Goal: Check status: Check status

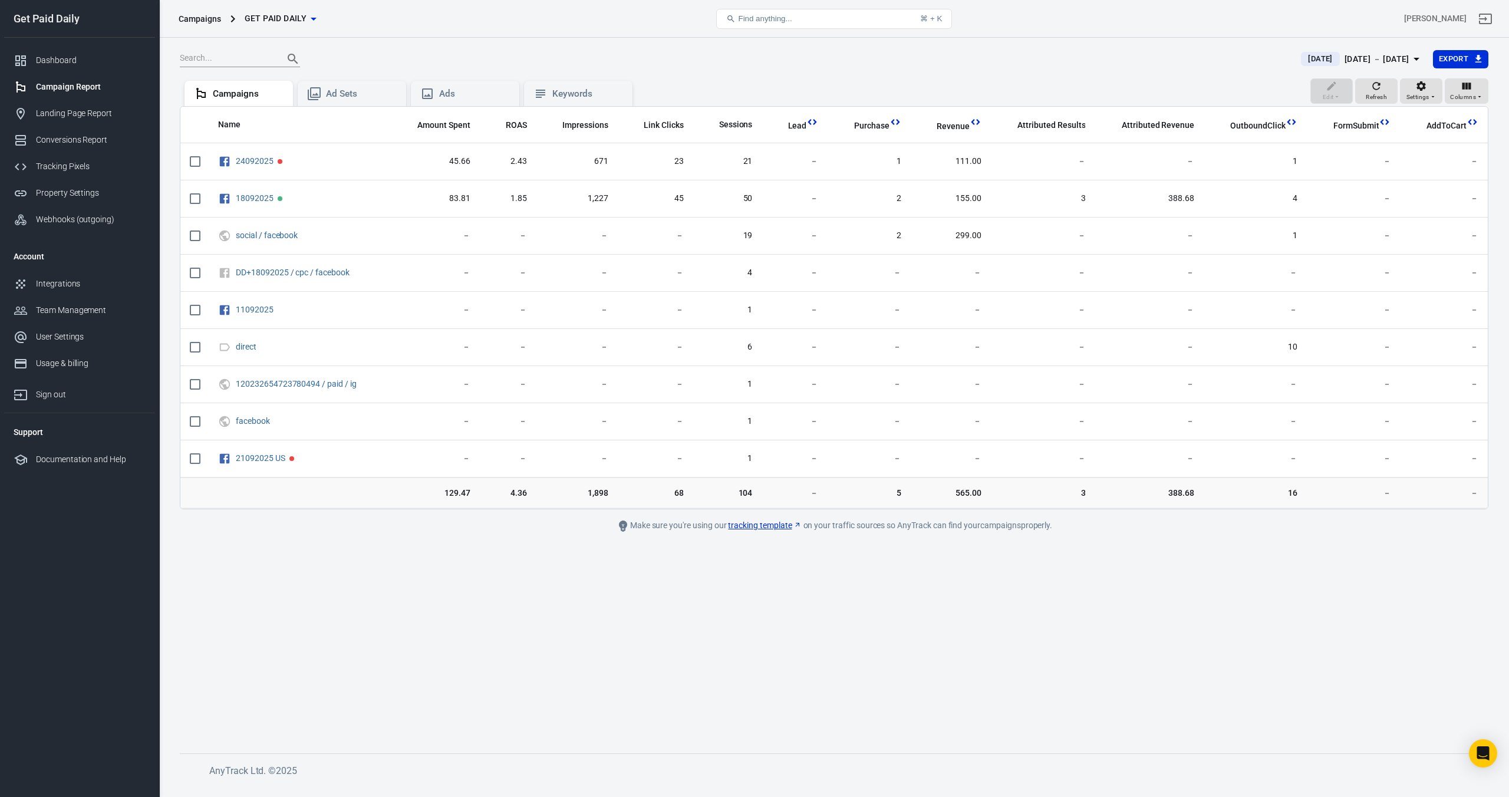
click at [1345, 59] on div "Sep 25 － Sep 25, 2025" at bounding box center [1377, 59] width 65 height 15
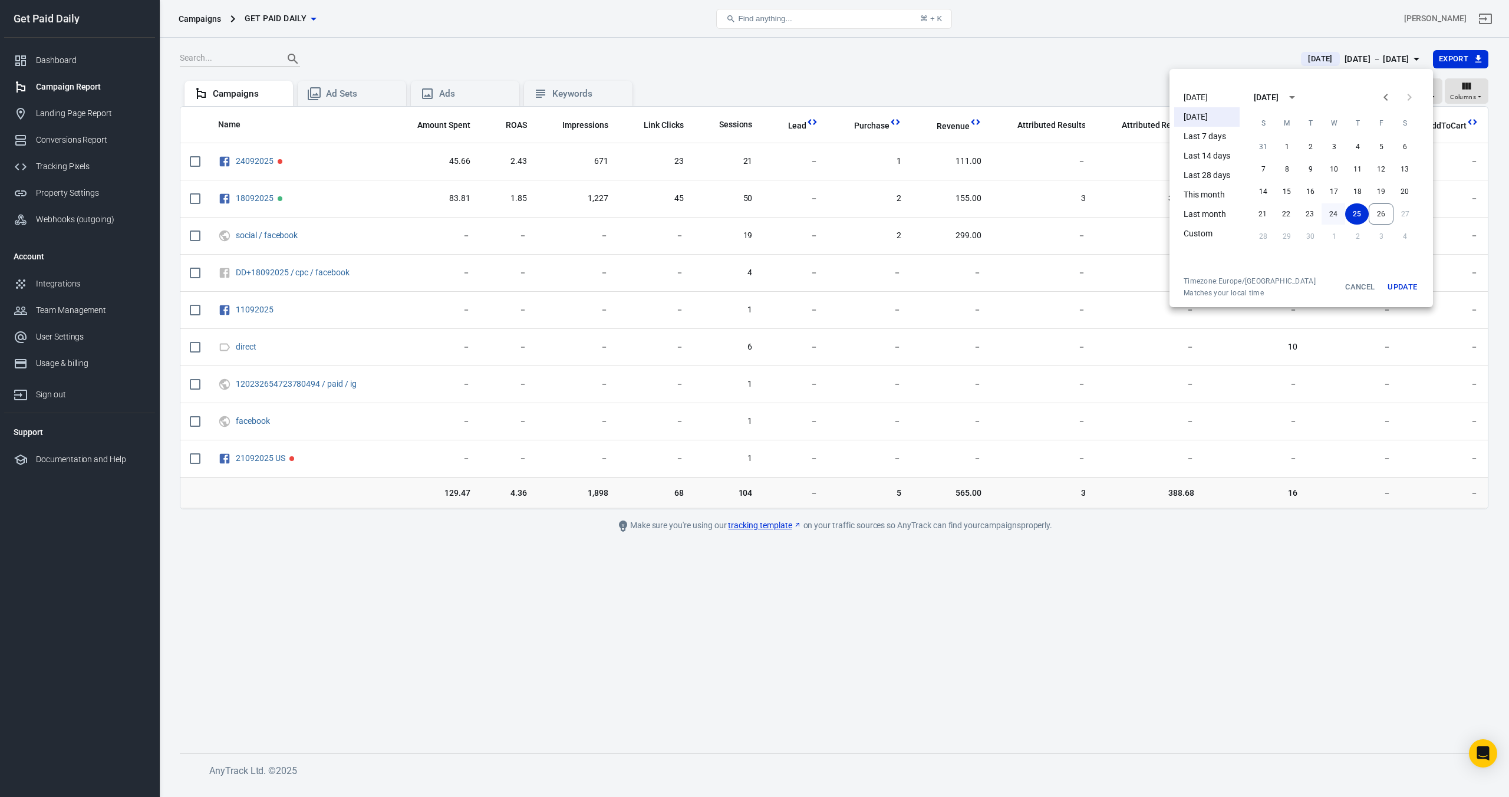
click at [1334, 211] on button "24" at bounding box center [1334, 213] width 24 height 21
click at [1401, 282] on button "Update" at bounding box center [1403, 287] width 38 height 21
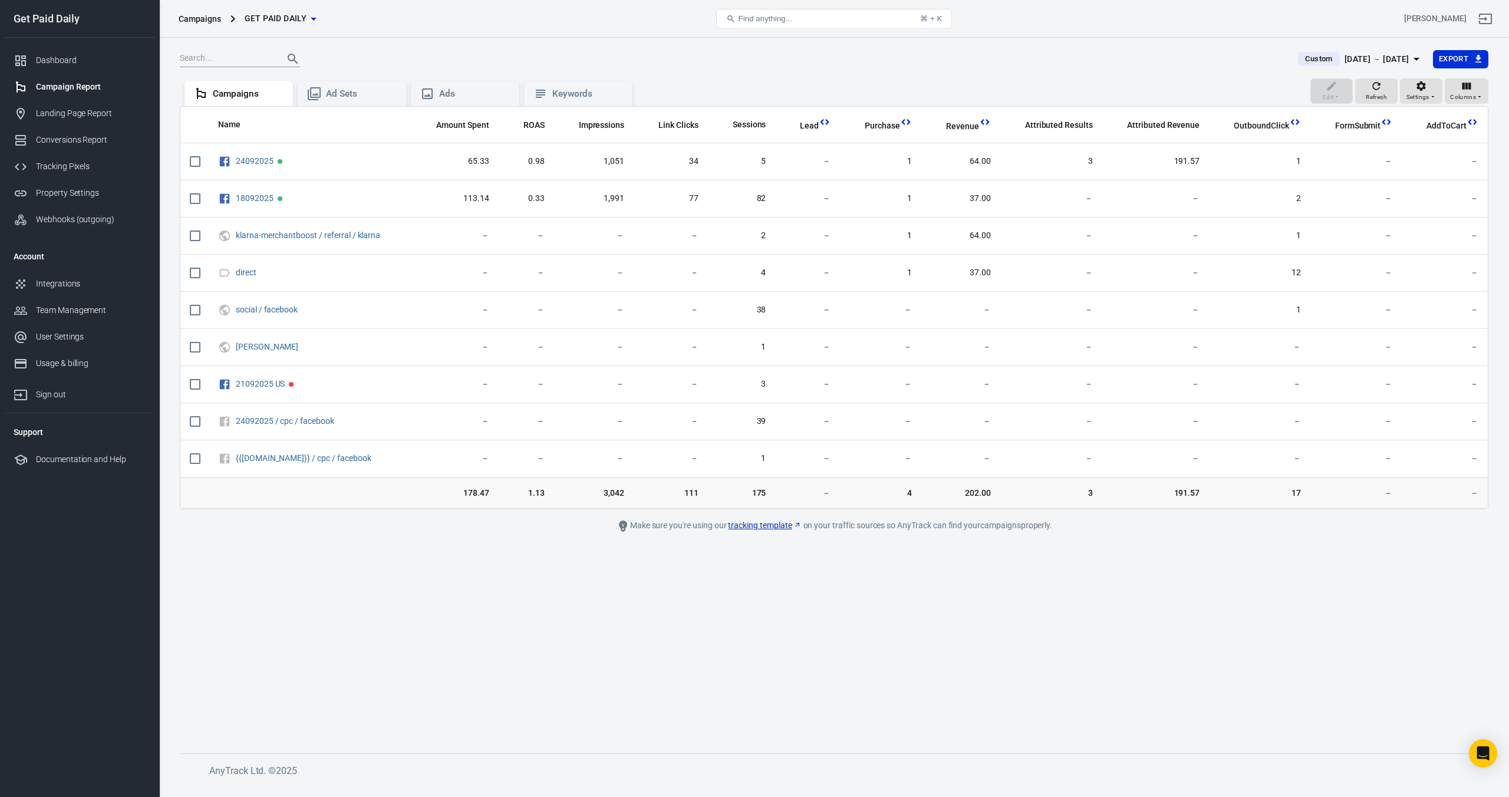
click at [1345, 60] on div "Sep 24 － Sep 24, 2025" at bounding box center [1377, 59] width 65 height 15
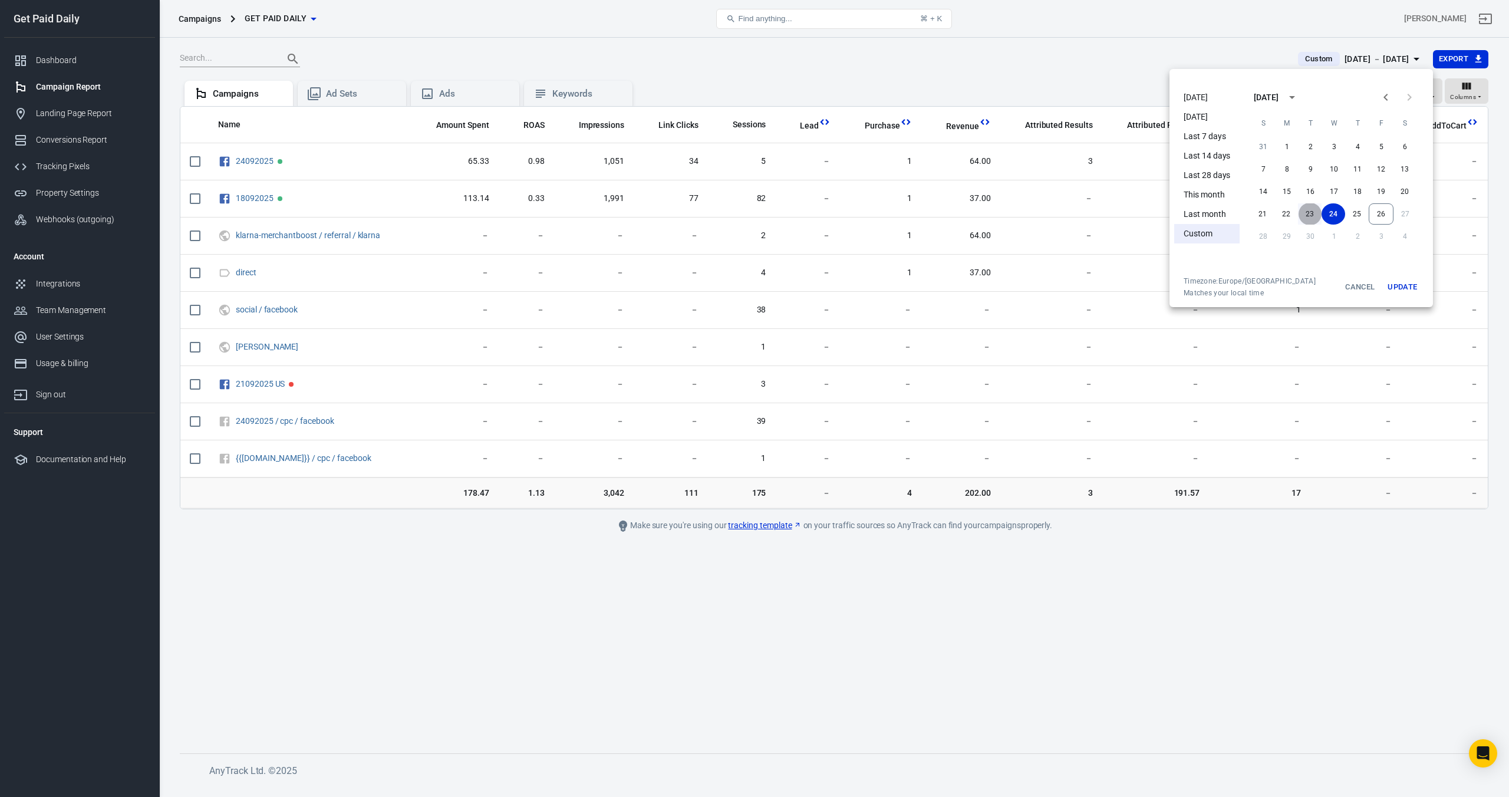
click at [1311, 213] on button "23" at bounding box center [1310, 213] width 24 height 21
click at [1398, 288] on button "Update" at bounding box center [1403, 287] width 38 height 21
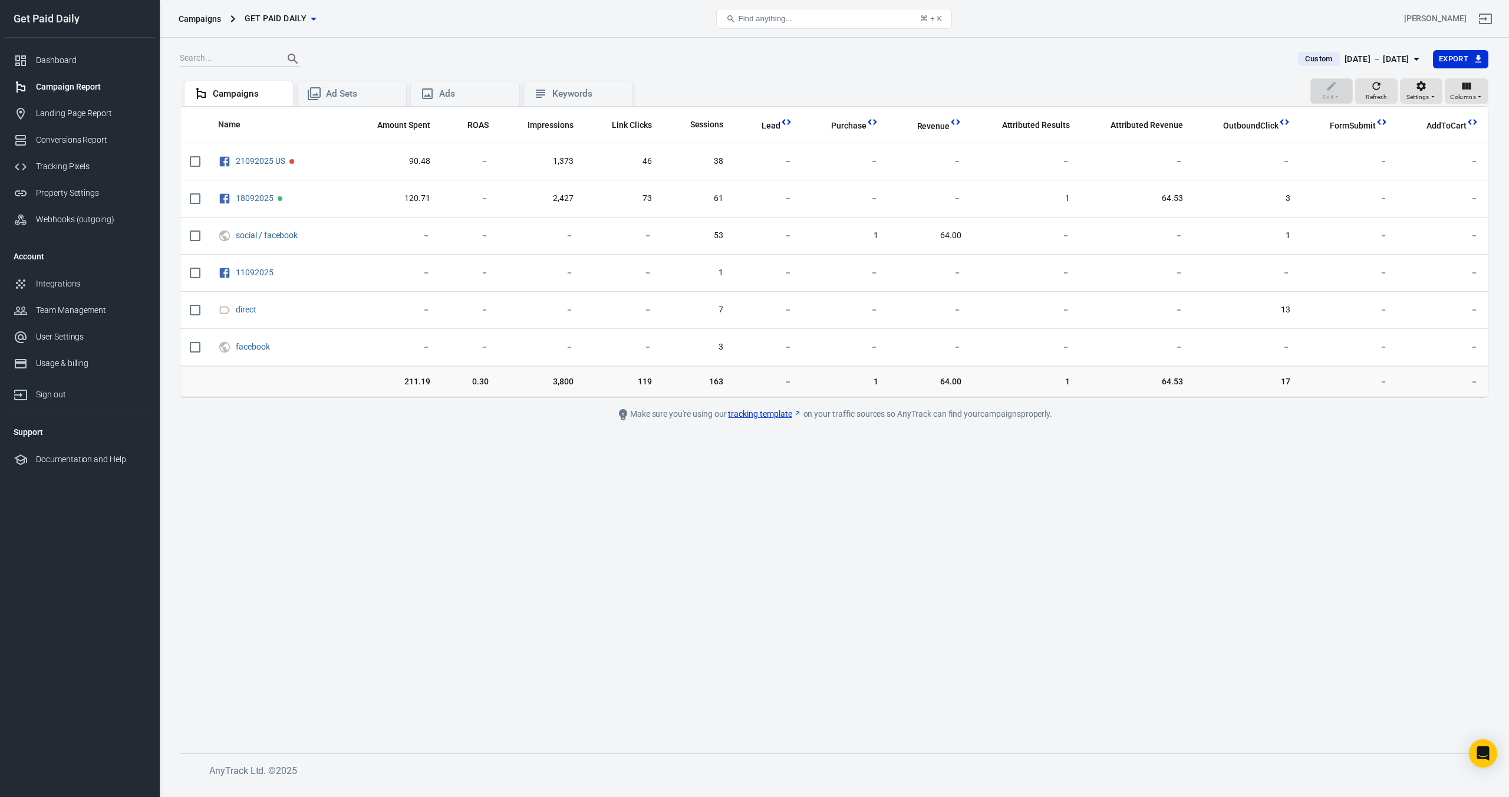
click at [1356, 59] on div "Sep 23 － Sep 23, 2025" at bounding box center [1377, 59] width 65 height 15
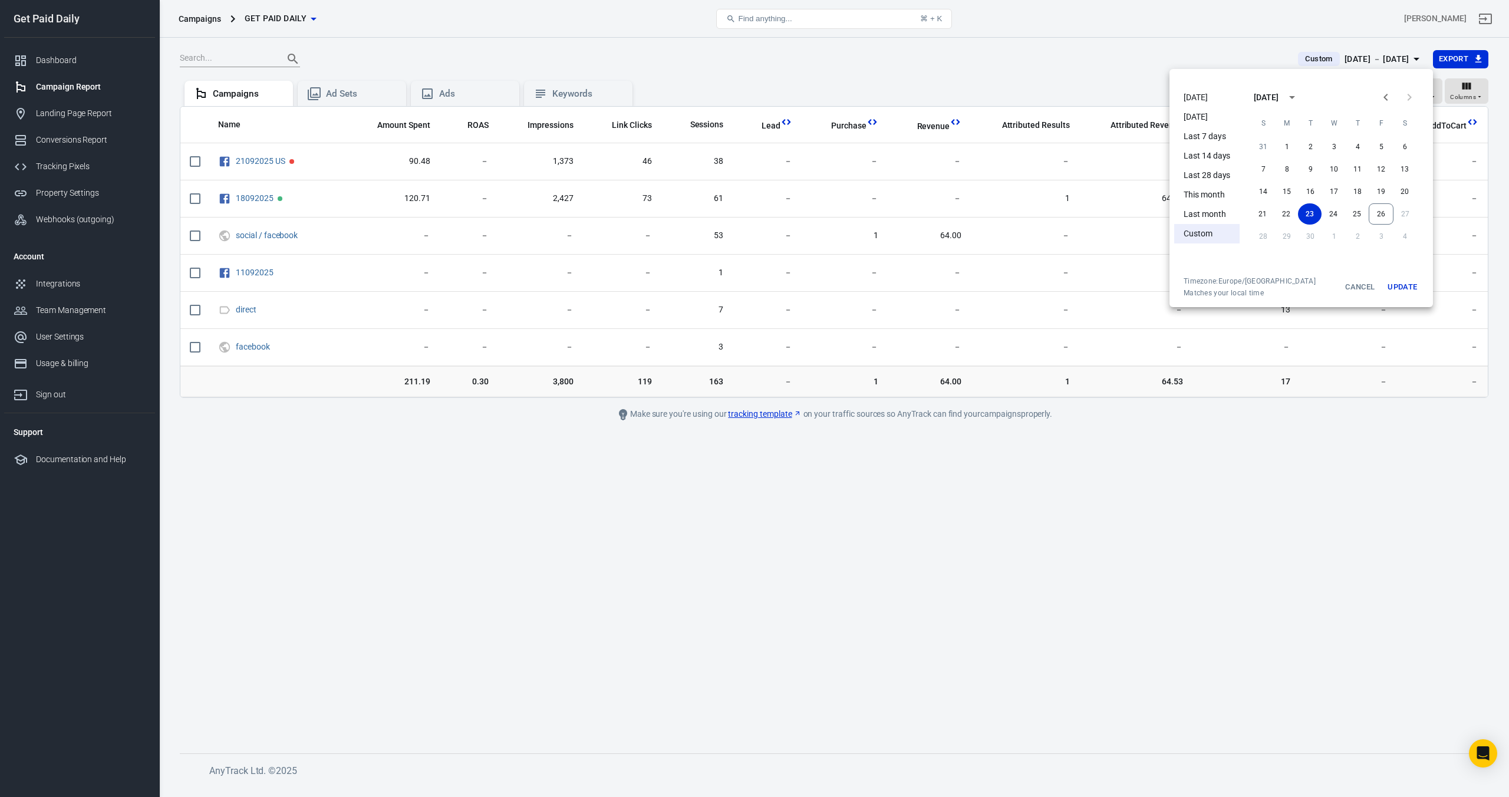
click at [1210, 99] on li "[DATE]" at bounding box center [1206, 97] width 65 height 19
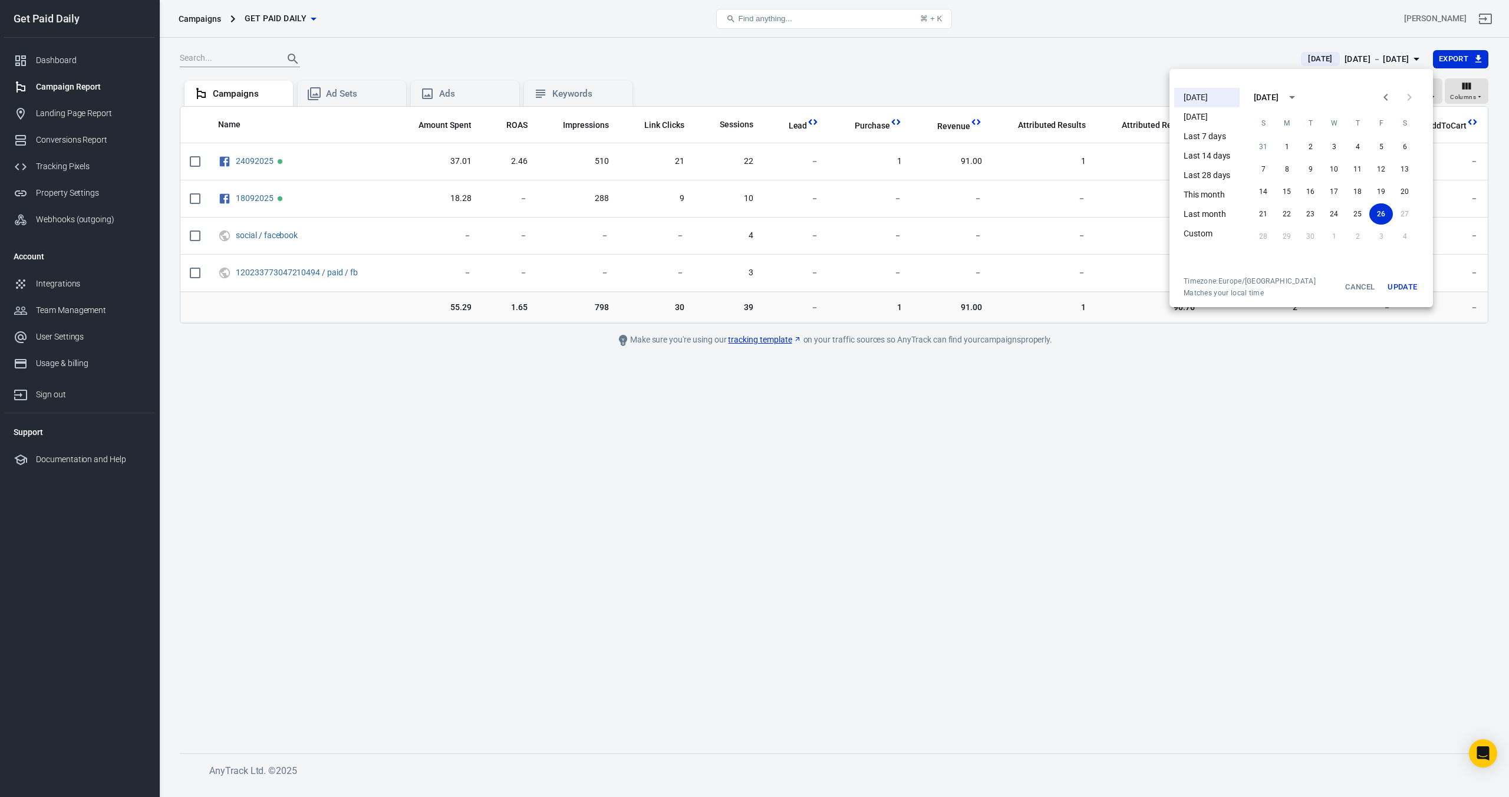
click at [1186, 111] on li "Yesterday" at bounding box center [1206, 116] width 65 height 19
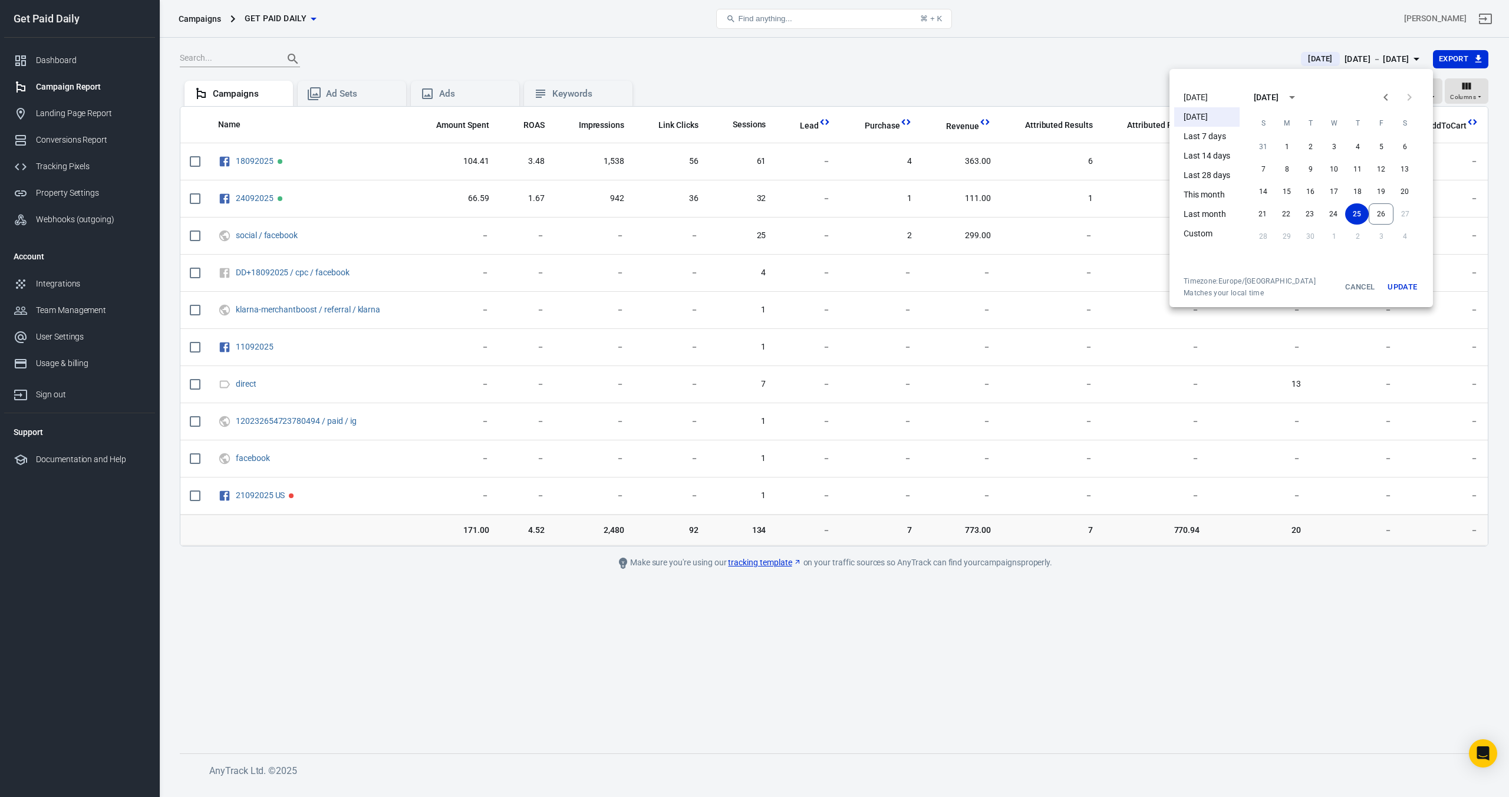
click at [1406, 288] on button "Update" at bounding box center [1403, 287] width 38 height 21
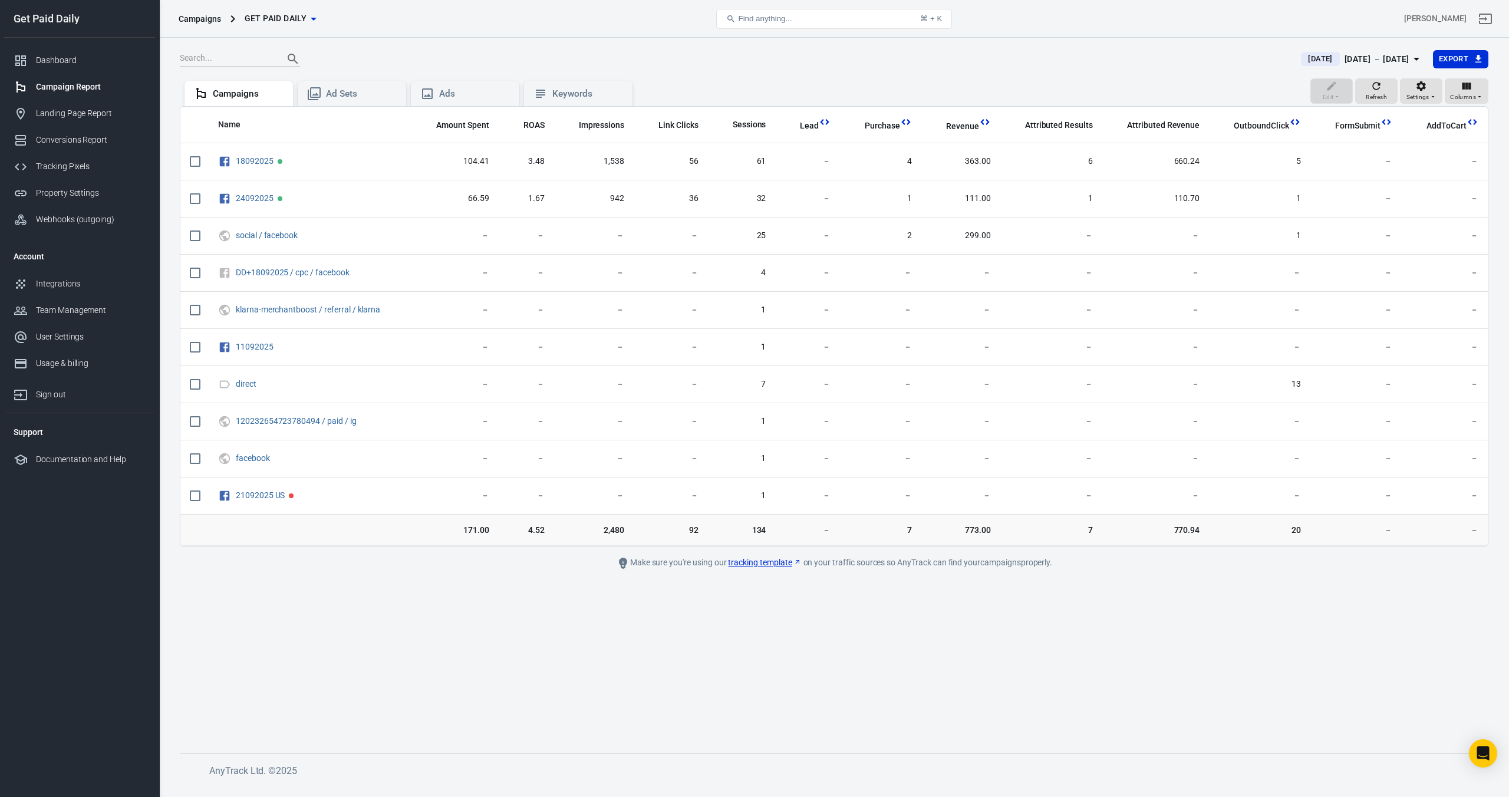
click at [1305, 60] on span "Yesterday" at bounding box center [1321, 59] width 34 height 12
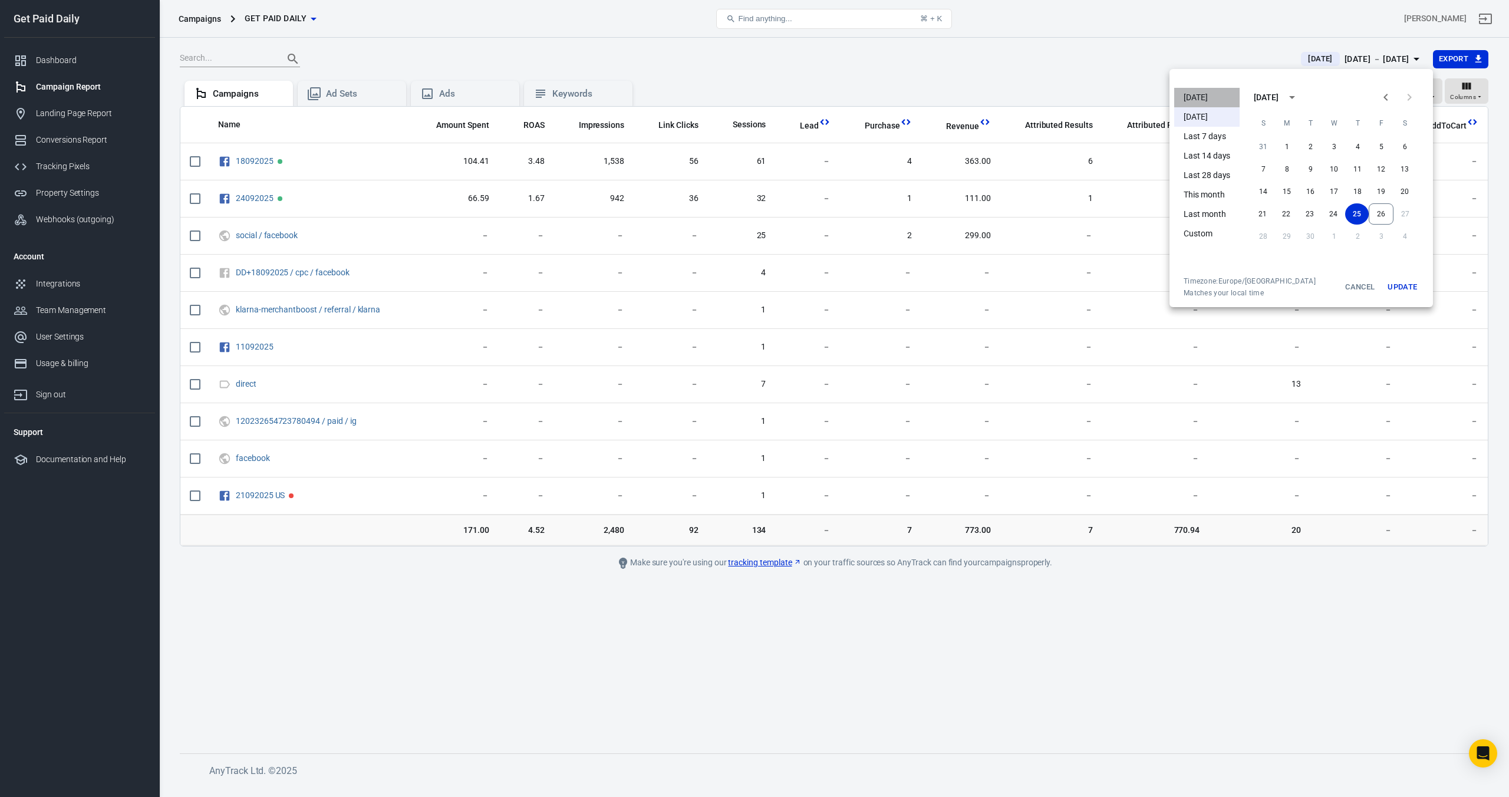
click at [1219, 98] on li "[DATE]" at bounding box center [1206, 97] width 65 height 19
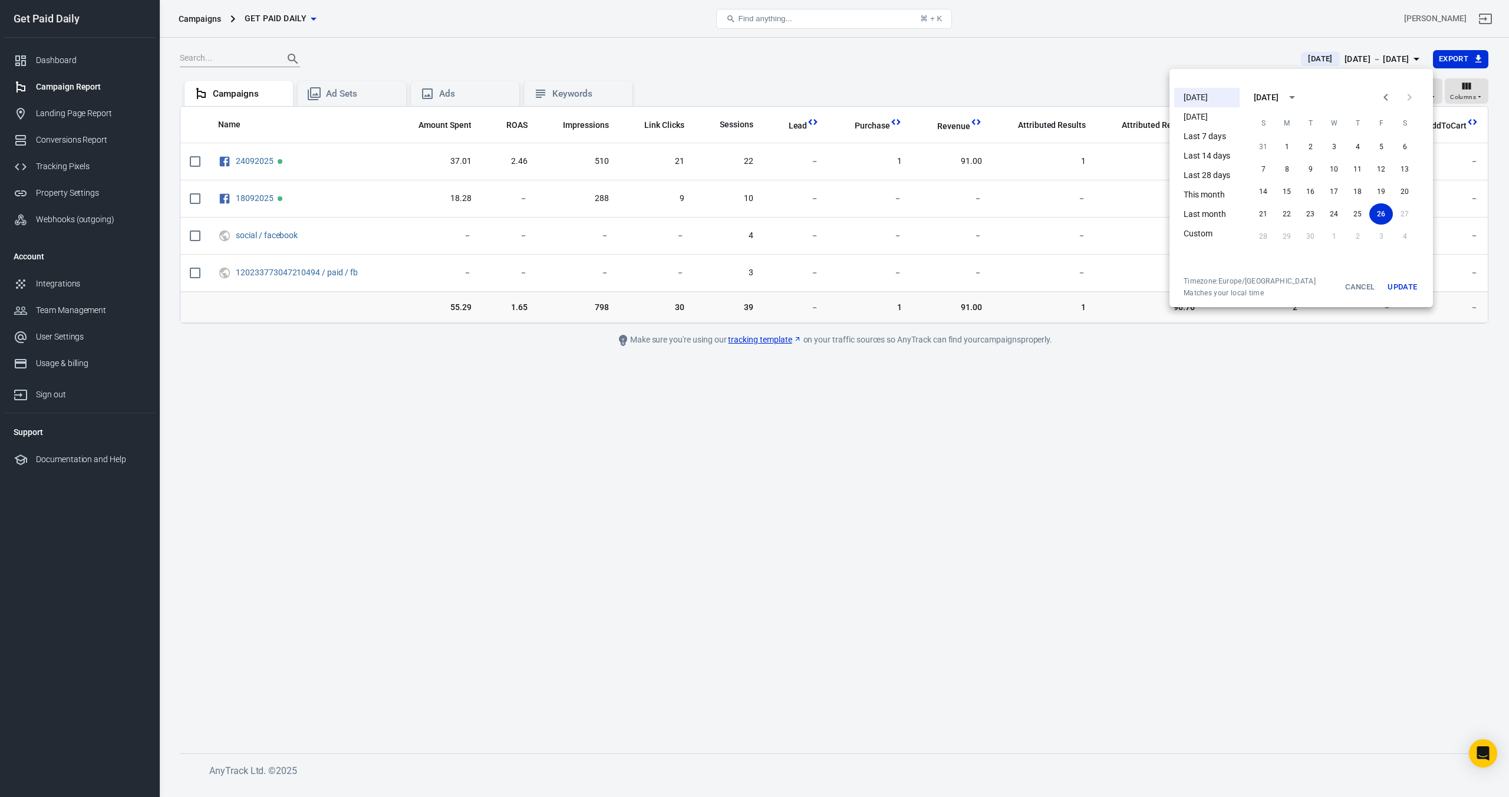
click at [1008, 58] on div at bounding box center [754, 398] width 1509 height 797
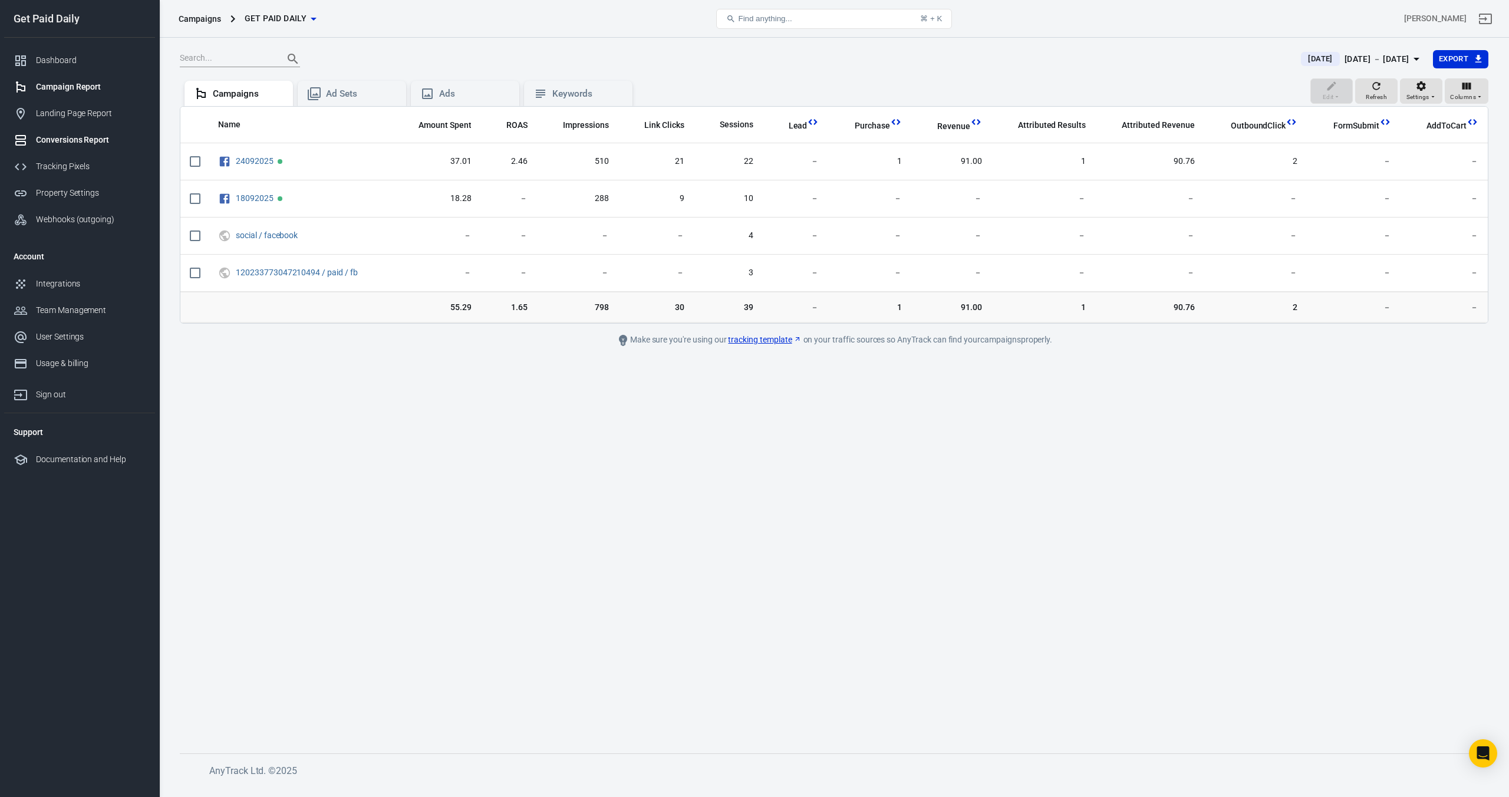
click at [81, 143] on div "Conversions Report" at bounding box center [91, 140] width 110 height 12
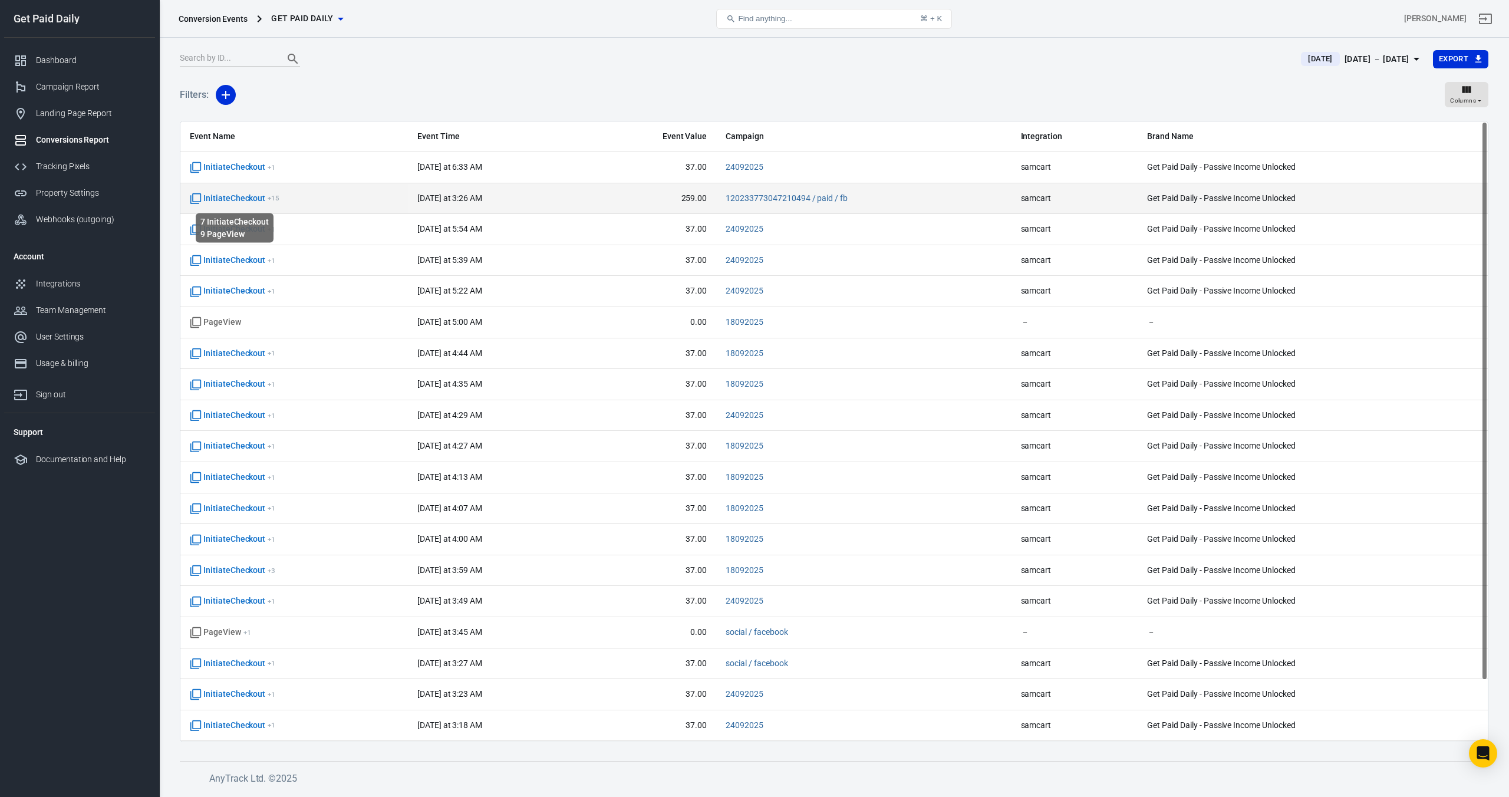
click at [221, 196] on span "InitiateCheckout + 15" at bounding box center [235, 199] width 90 height 12
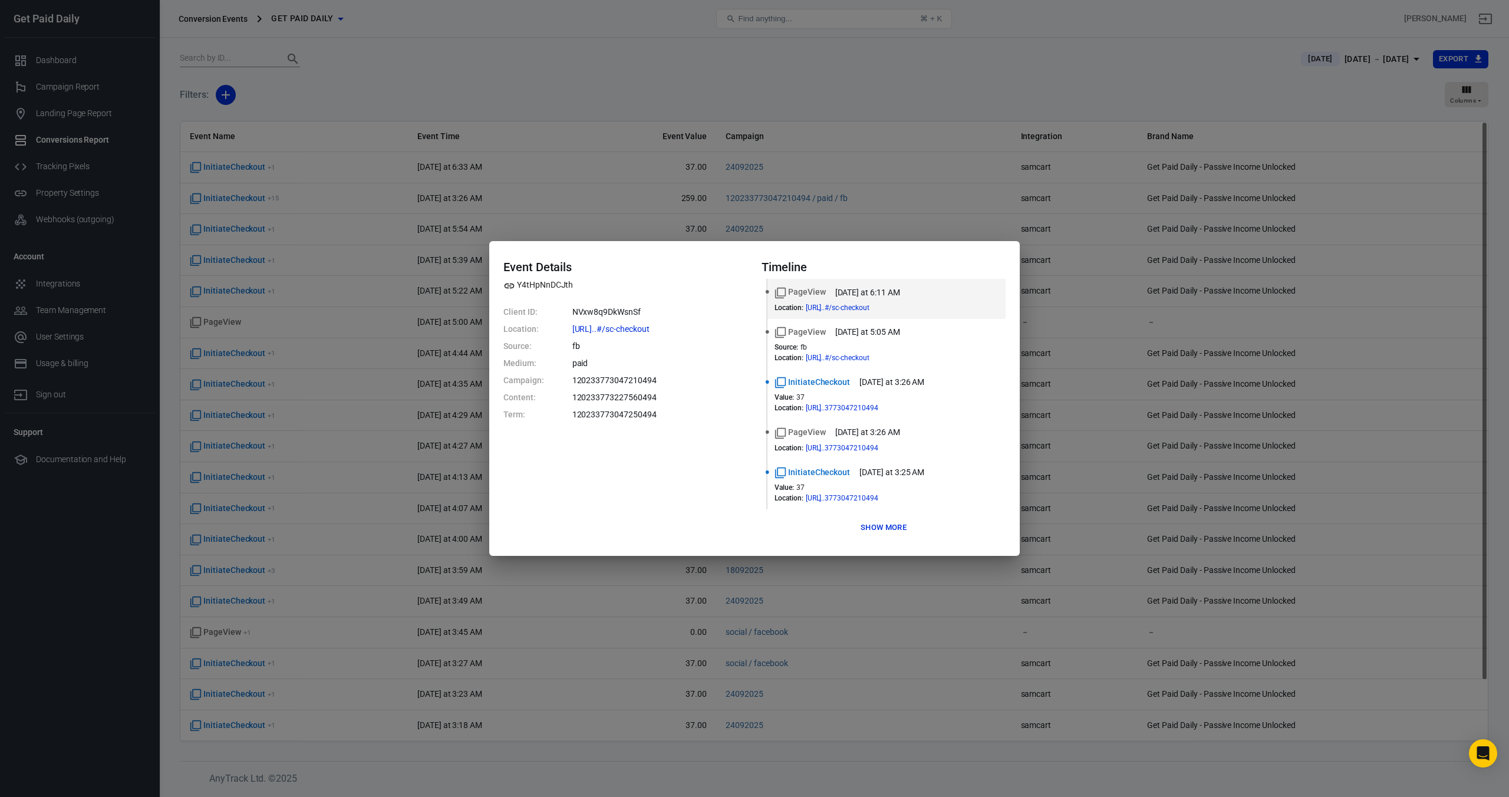
click at [897, 533] on button "Show more" at bounding box center [884, 528] width 52 height 18
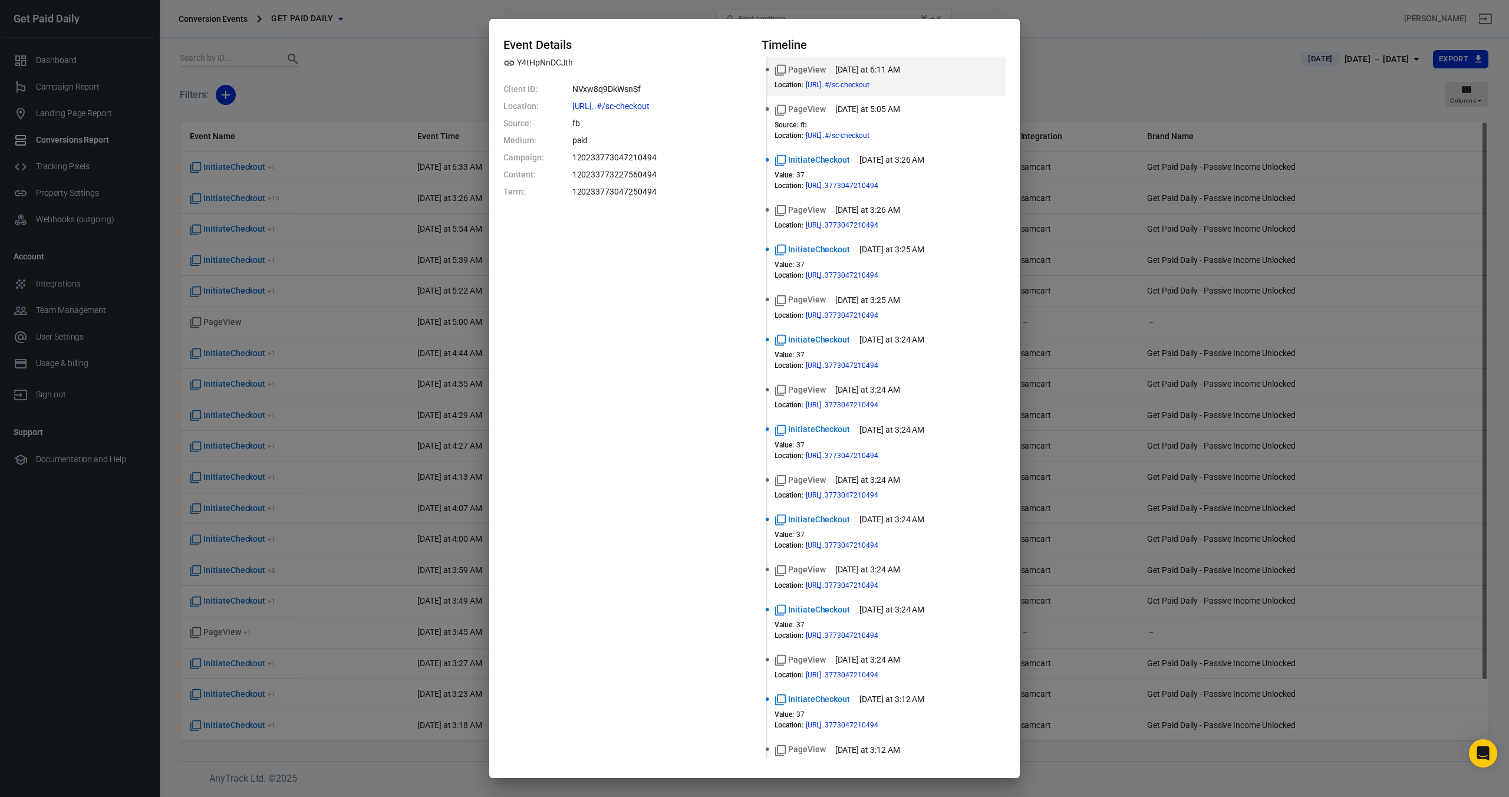
click at [1086, 71] on div "Event Details Y4tHpNnDCJth Client ID: NVxw8q9DkWsnSf Location: https://getpaidd…" at bounding box center [754, 398] width 1509 height 797
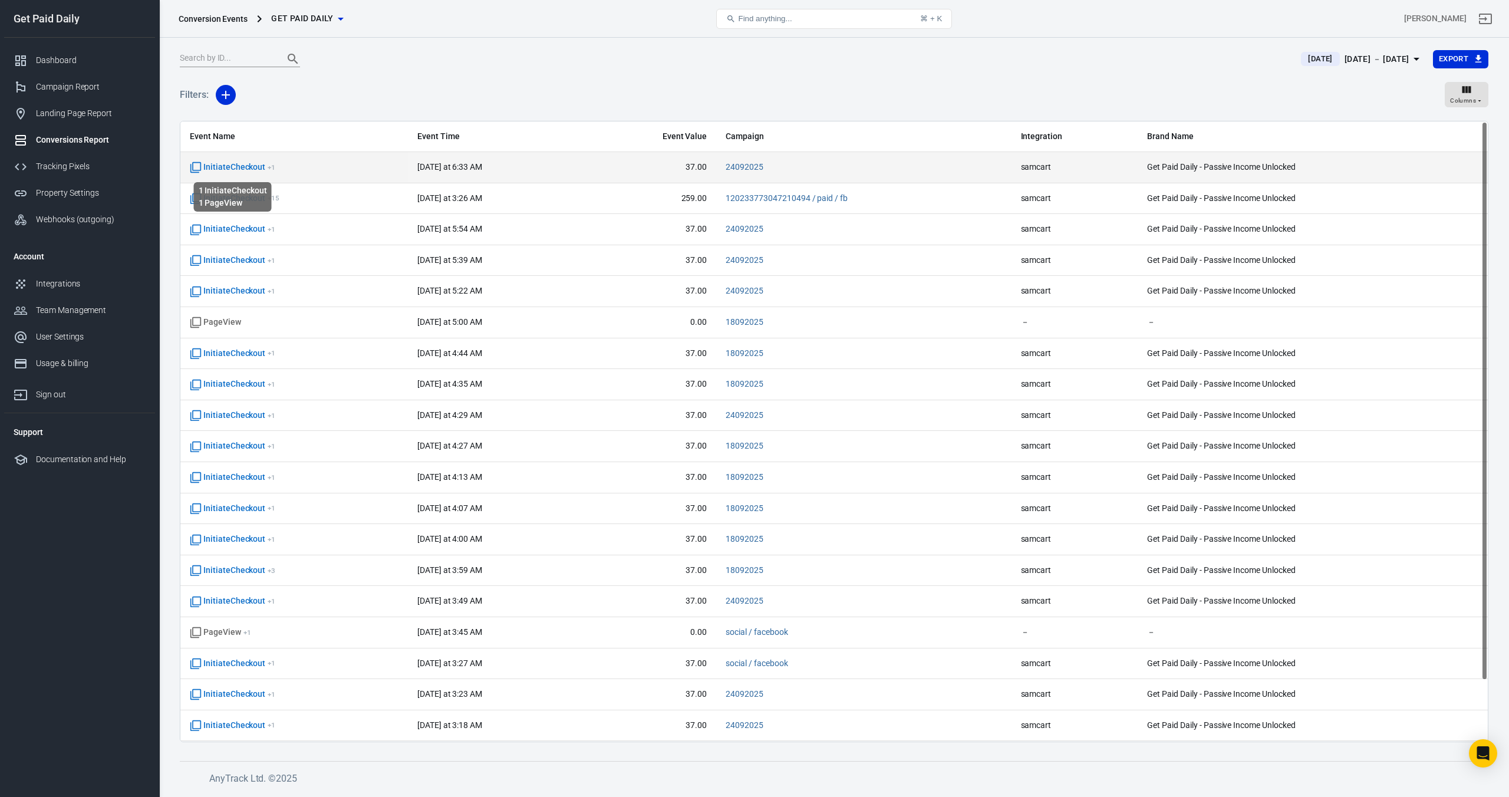
click at [232, 167] on span "InitiateCheckout + 1" at bounding box center [232, 168] width 85 height 12
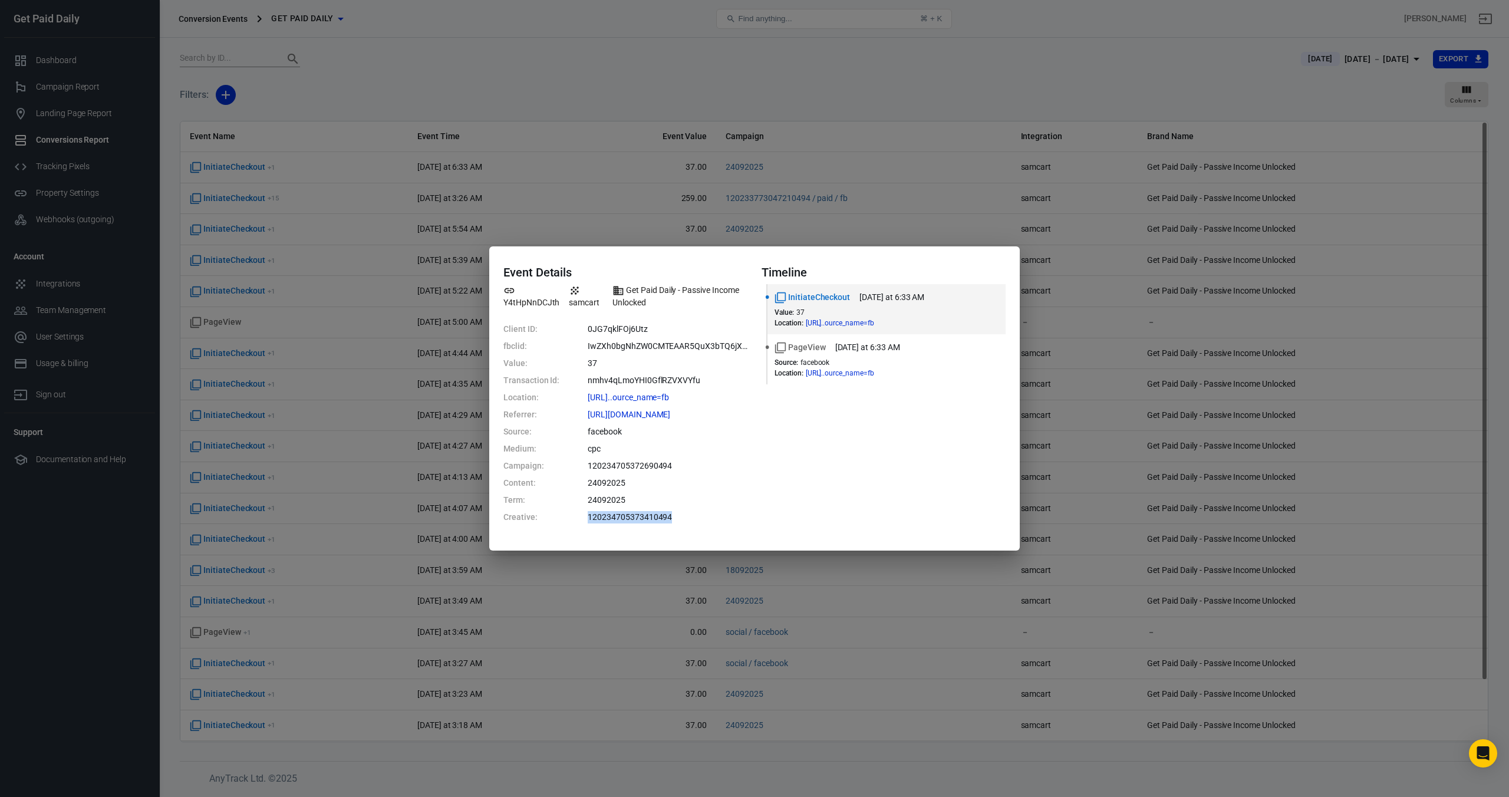
drag, startPoint x: 585, startPoint y: 519, endPoint x: 706, endPoint y: 516, distance: 120.9
click at [710, 518] on dl "Client ID: 0JG7qklFOj6Utz fbclid: IwZXh0bgNhZW0CMTEAAR5QuX3bTQ6jX3p3FTvDBT3FC91…" at bounding box center [626, 423] width 244 height 200
drag, startPoint x: 591, startPoint y: 468, endPoint x: 705, endPoint y: 464, distance: 113.9
click at [705, 464] on dd "120234705372690494" at bounding box center [668, 466] width 160 height 12
click at [794, 110] on div "Event Details Y4tHpNnDCJth samcart Get Paid Daily - Passive Income Unlocked Cli…" at bounding box center [754, 398] width 1509 height 797
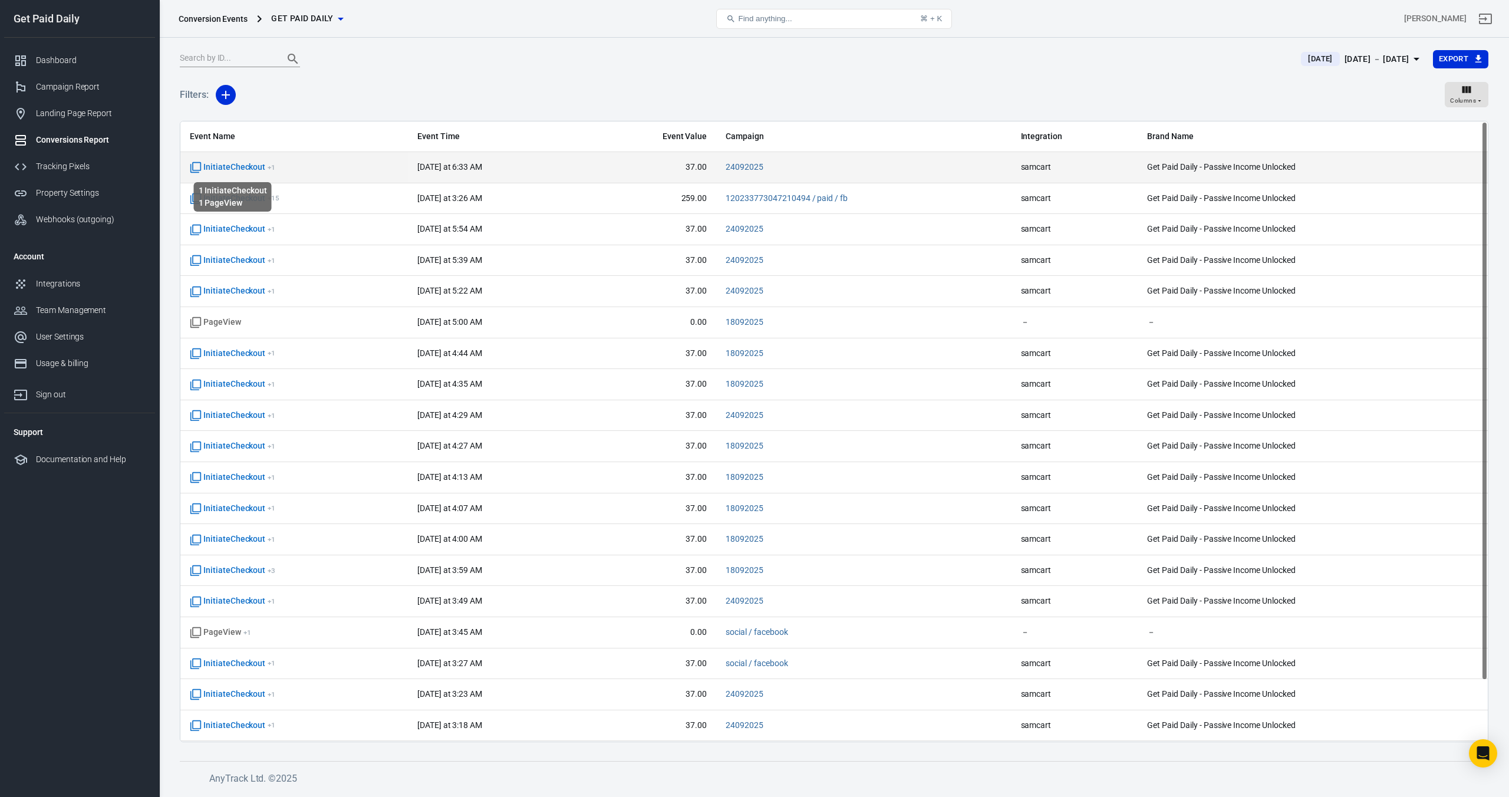
click at [228, 169] on span "InitiateCheckout + 1" at bounding box center [232, 168] width 85 height 12
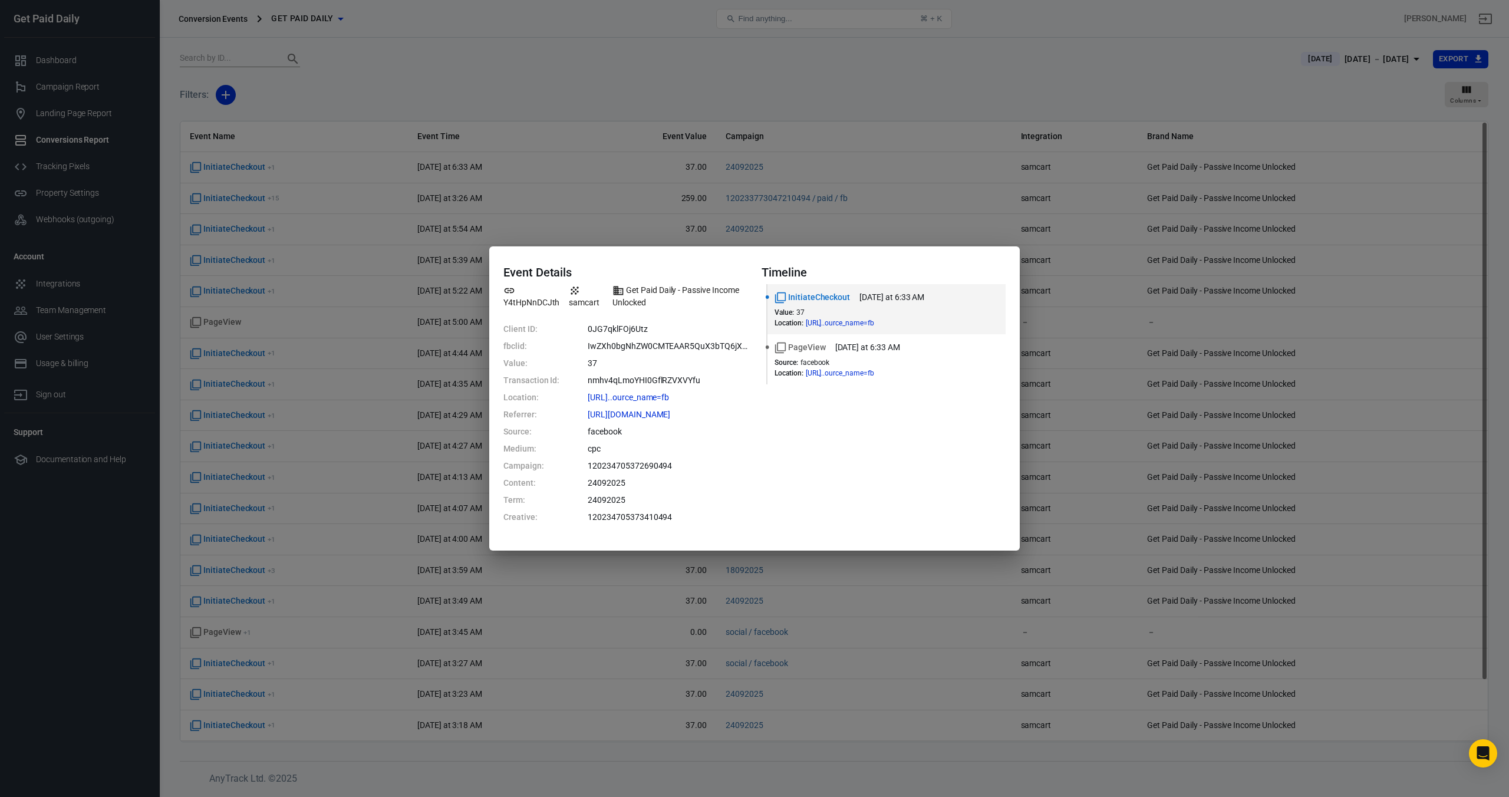
click at [548, 104] on div "Event Details Y4tHpNnDCJth samcart Get Paid Daily - Passive Income Unlocked Cli…" at bounding box center [754, 398] width 1509 height 797
